Goal: Task Accomplishment & Management: Use online tool/utility

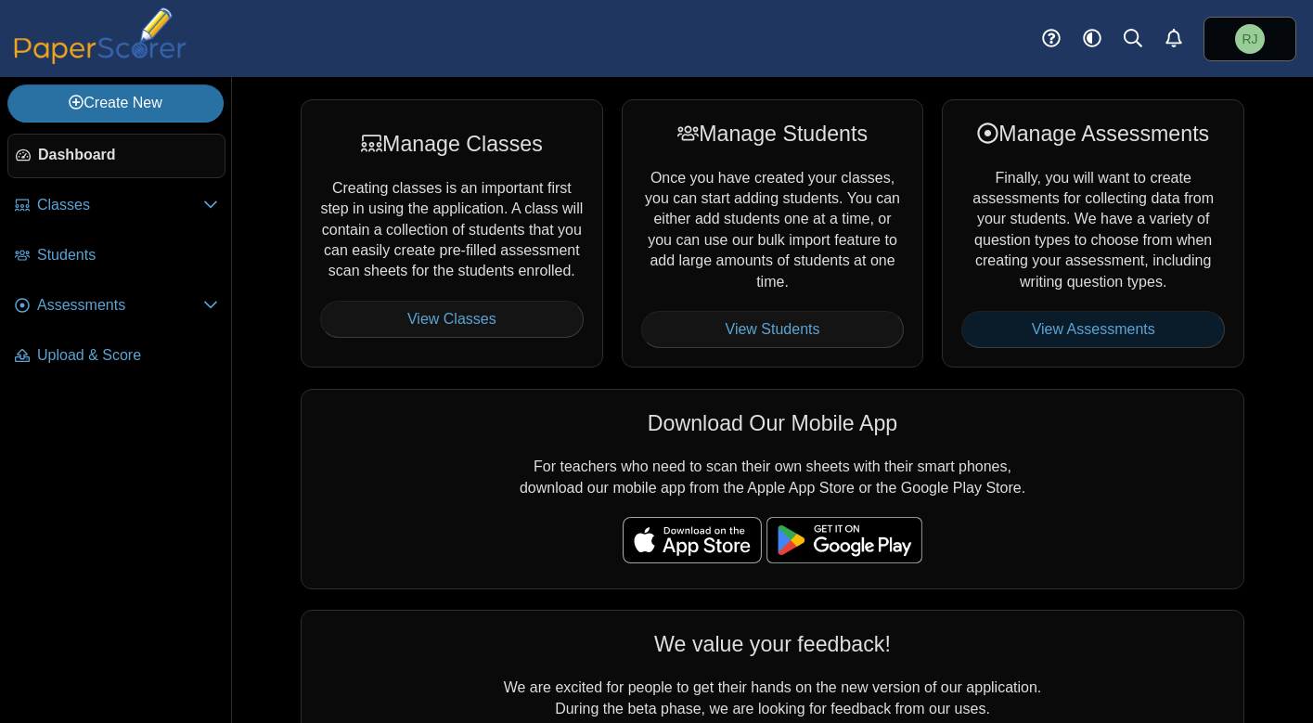
click at [1109, 327] on link "View Assessments" at bounding box center [1092, 329] width 263 height 37
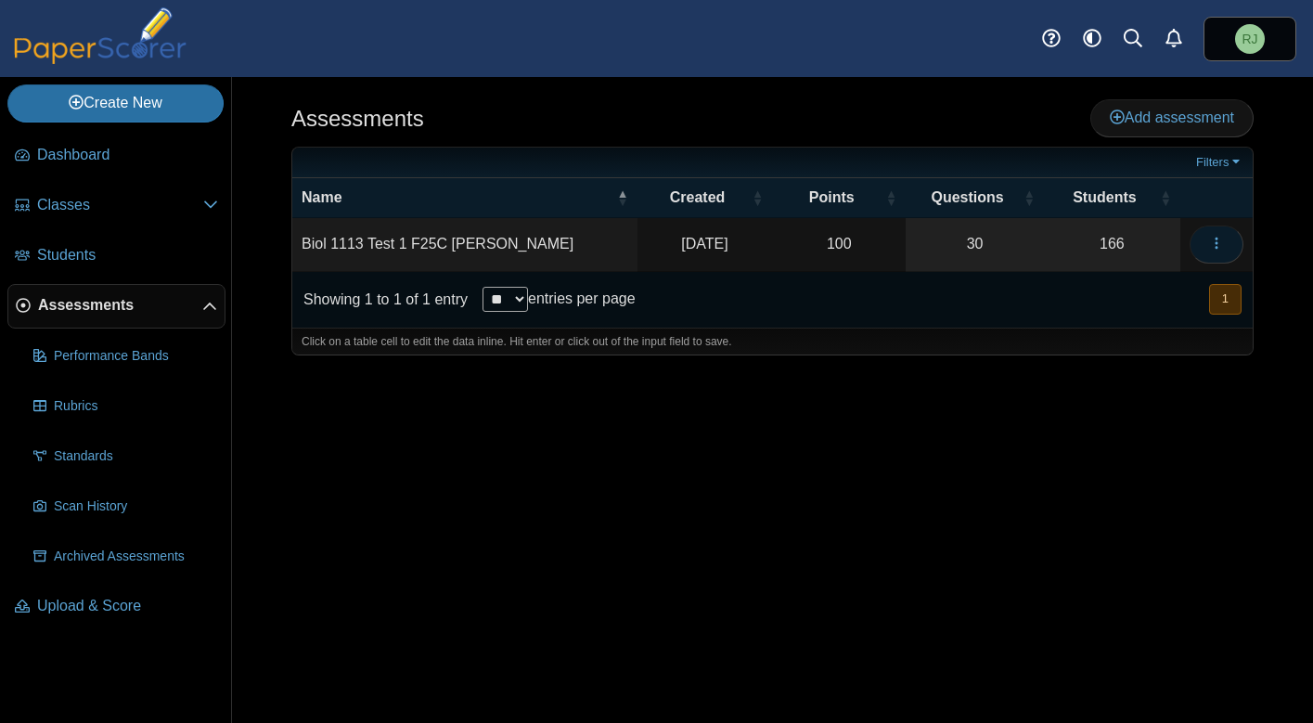
click at [1217, 237] on icon "button" at bounding box center [1216, 243] width 15 height 15
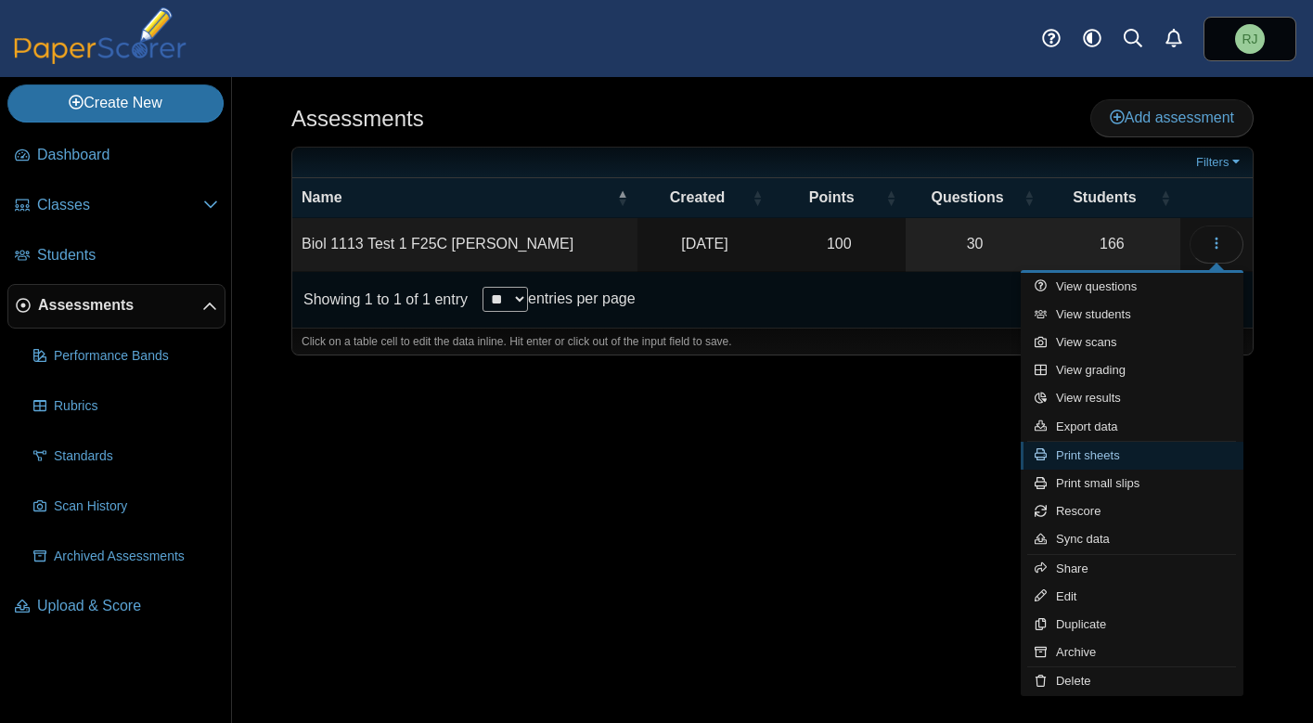
click at [1091, 451] on link "Print sheets" at bounding box center [1131, 456] width 223 height 28
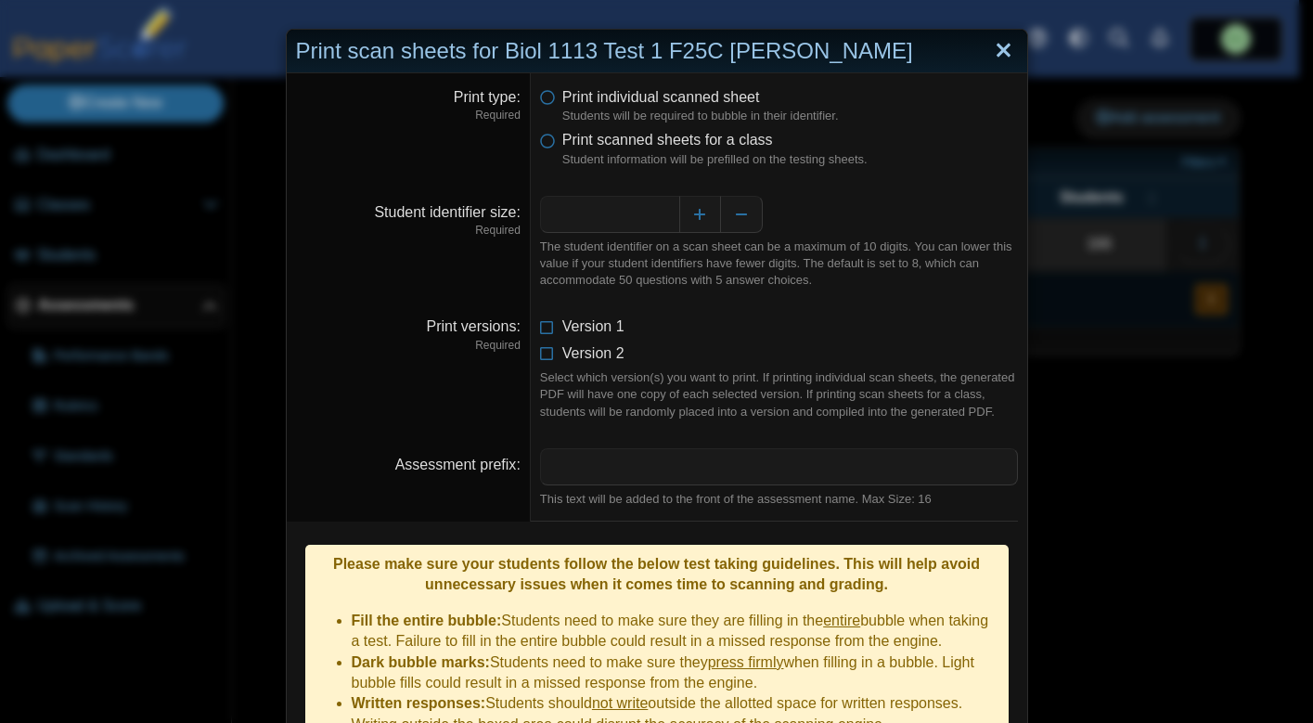
click at [999, 52] on link "Close" at bounding box center [1003, 51] width 29 height 32
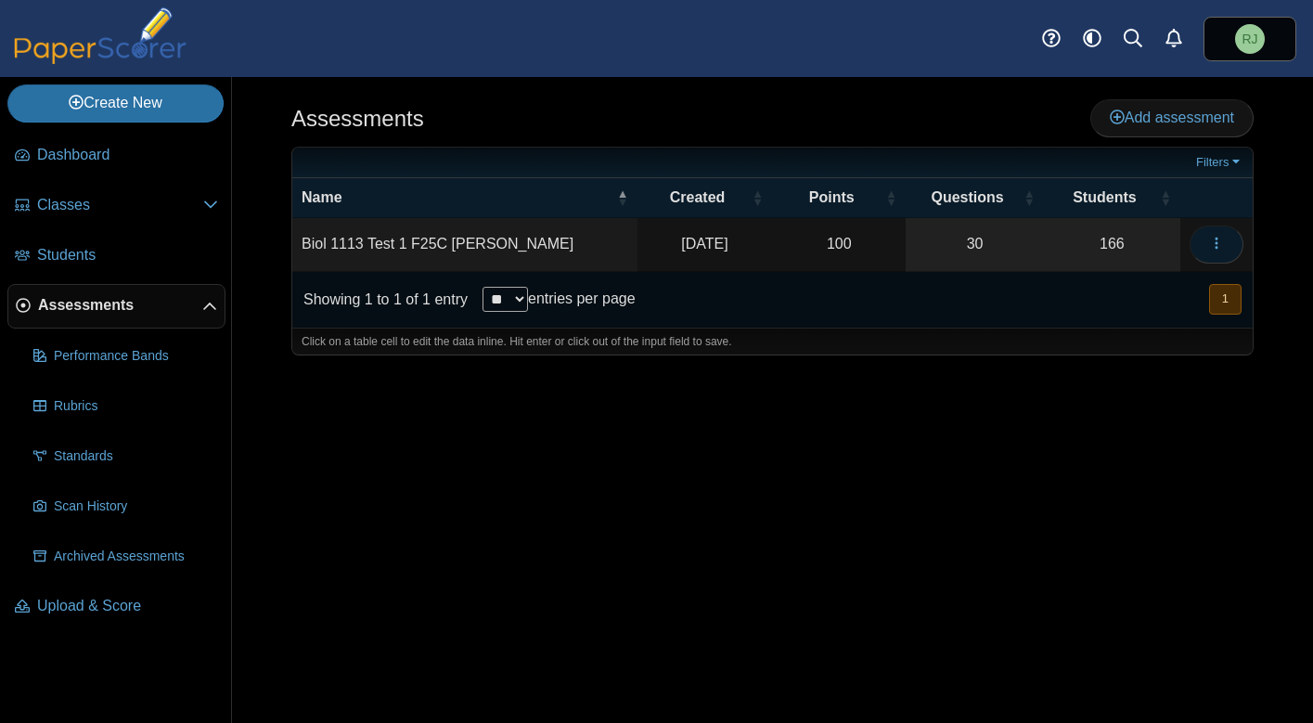
click at [1236, 240] on button "button" at bounding box center [1216, 243] width 54 height 37
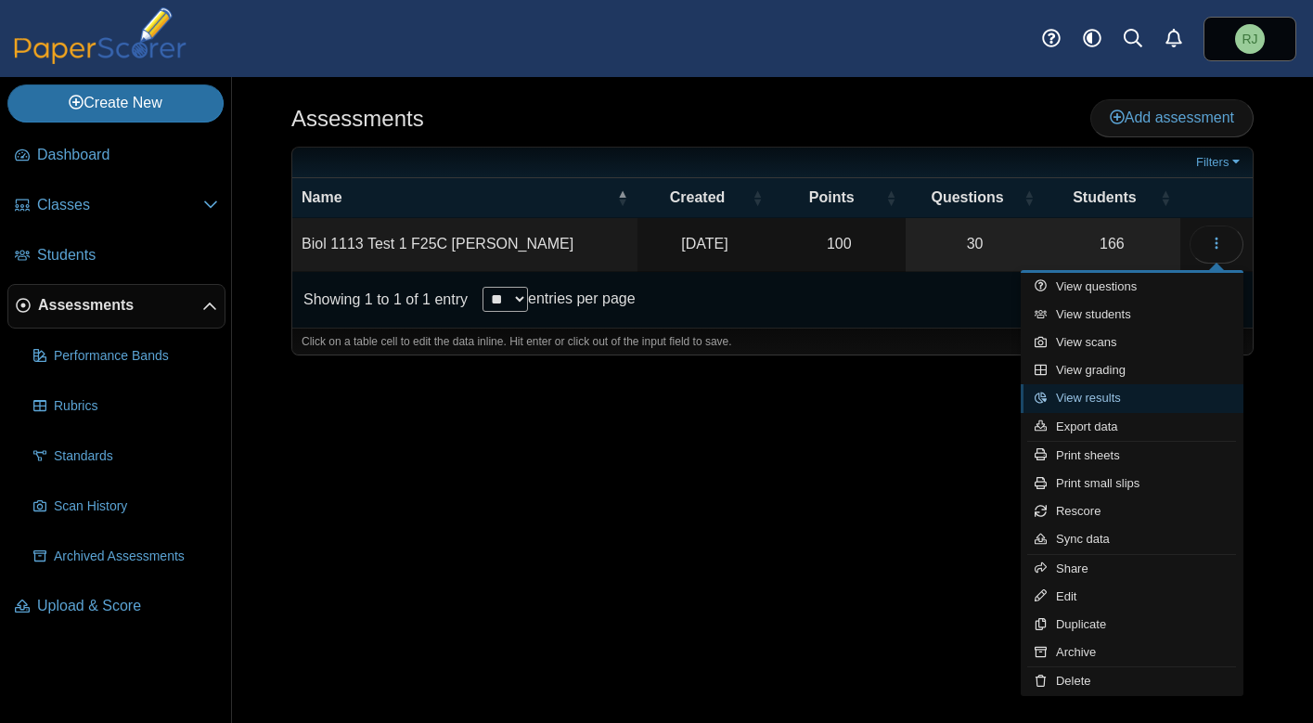
click at [1110, 400] on link "View results" at bounding box center [1131, 398] width 223 height 28
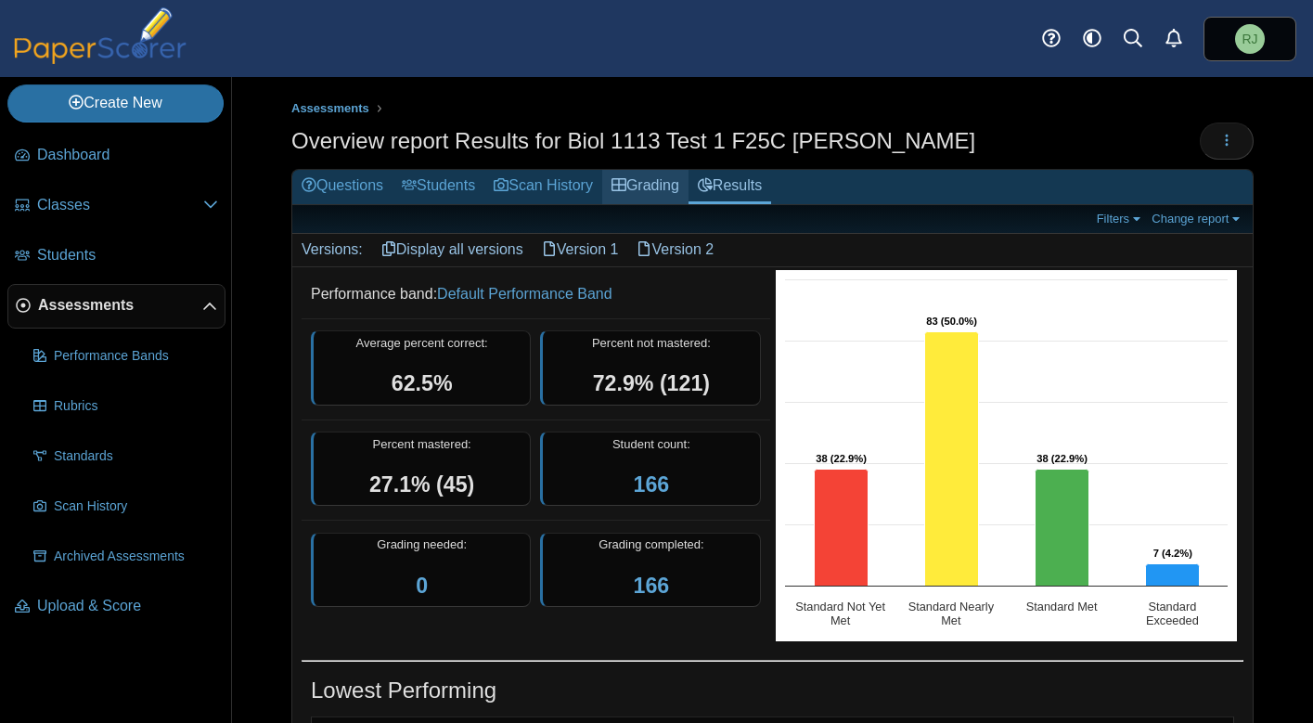
click at [650, 178] on link "Grading" at bounding box center [645, 187] width 86 height 34
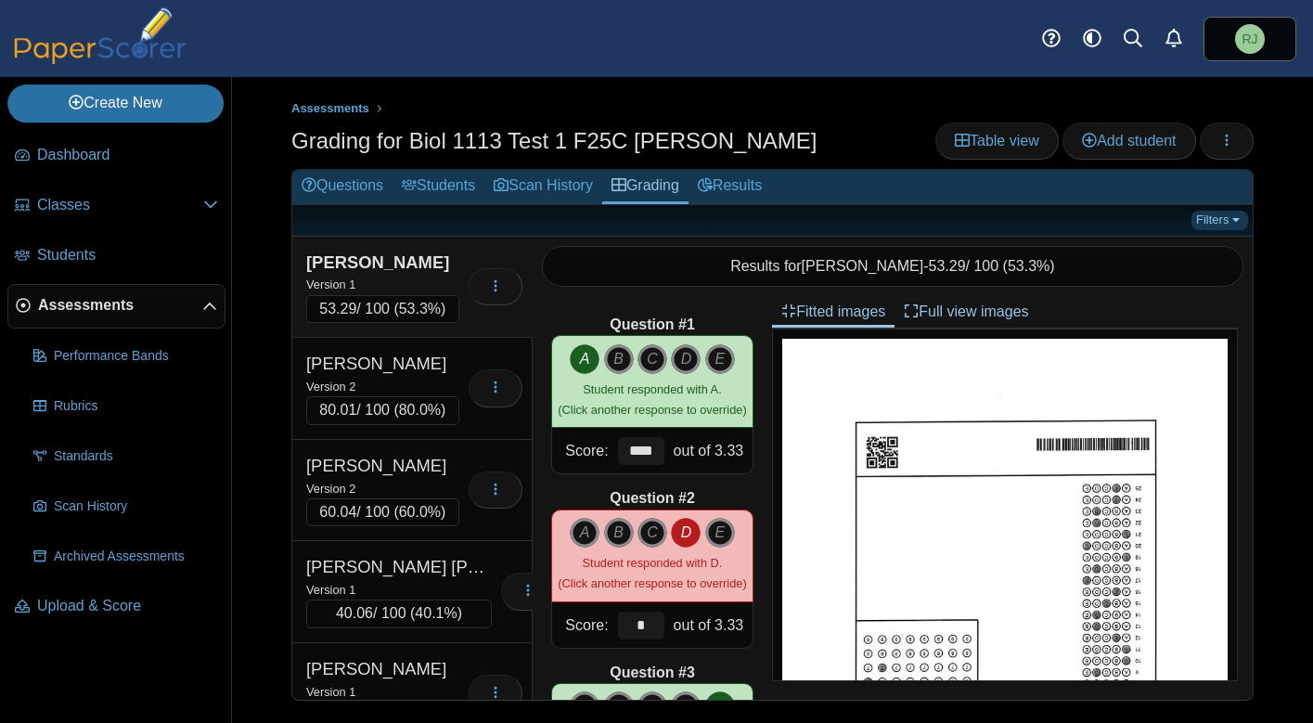
click at [1224, 219] on link "Filters" at bounding box center [1219, 220] width 57 height 19
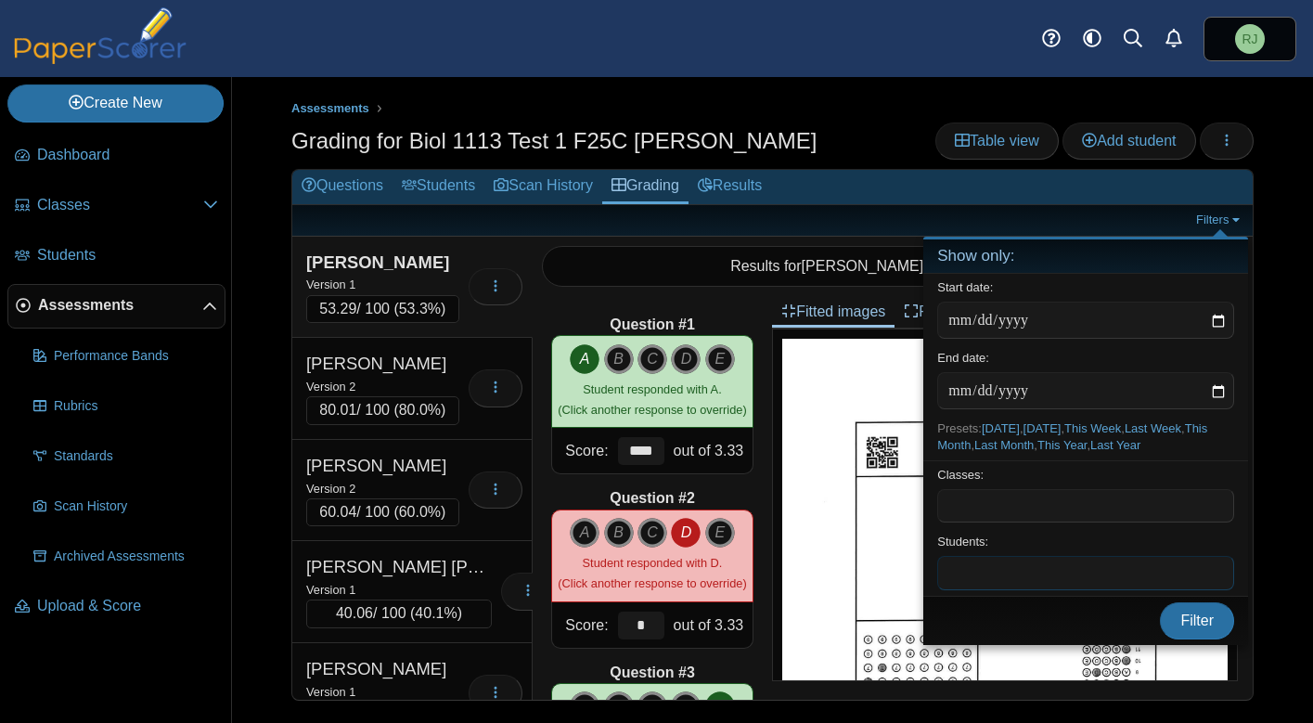
click at [1014, 583] on span at bounding box center [1085, 573] width 295 height 32
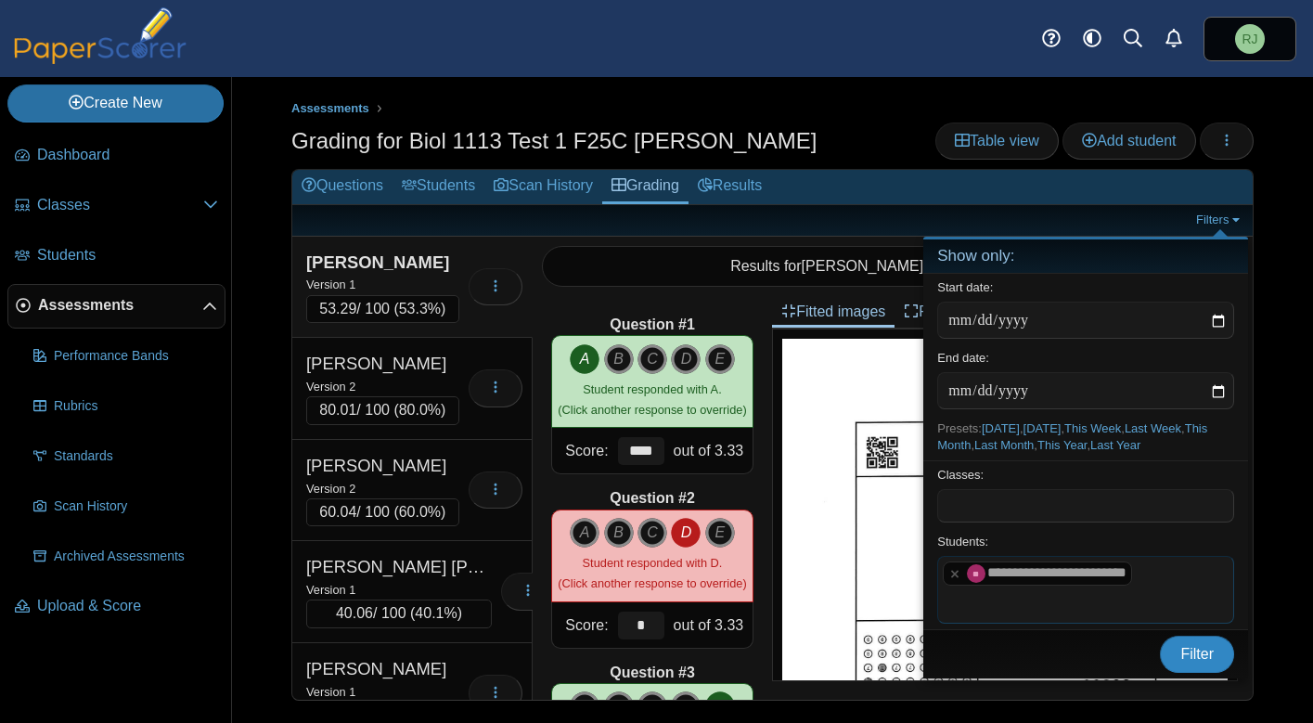
click at [1204, 653] on span "Filter" at bounding box center [1196, 654] width 33 height 16
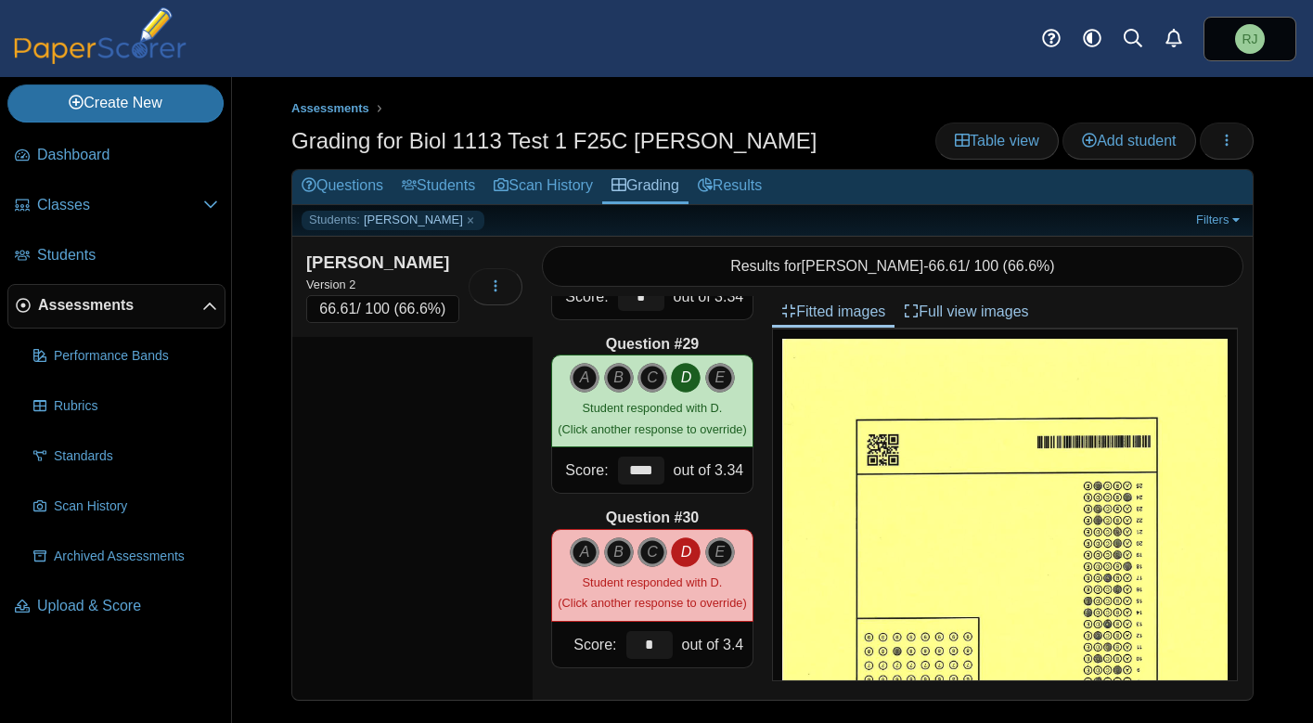
scroll to position [4849, 0]
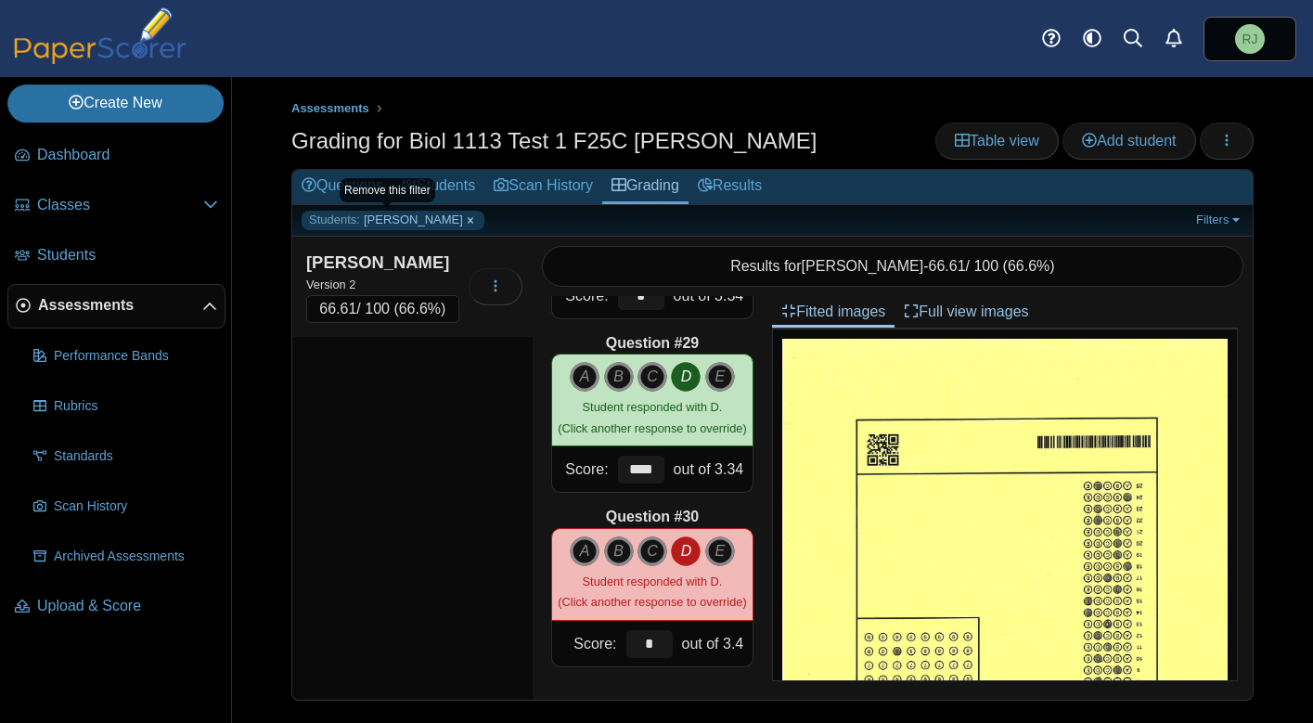
click at [463, 217] on link "Students: [PERSON_NAME]" at bounding box center [392, 220] width 183 height 19
